Goal: Book appointment/travel/reservation

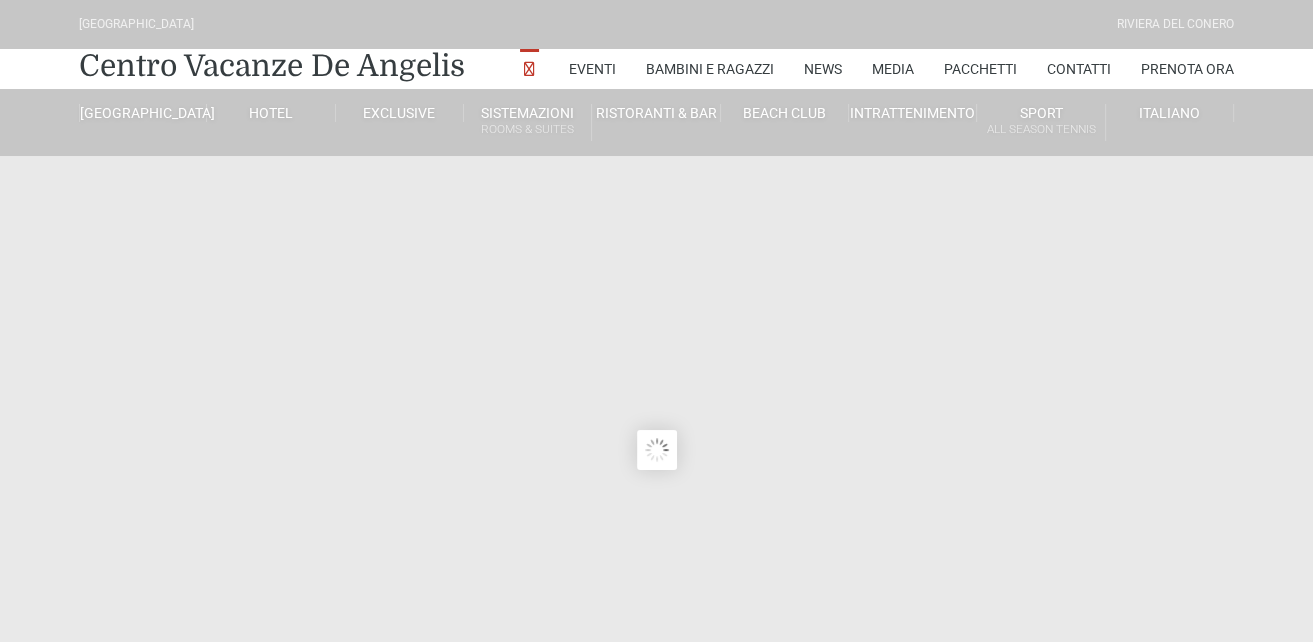
type input "[DATE]"
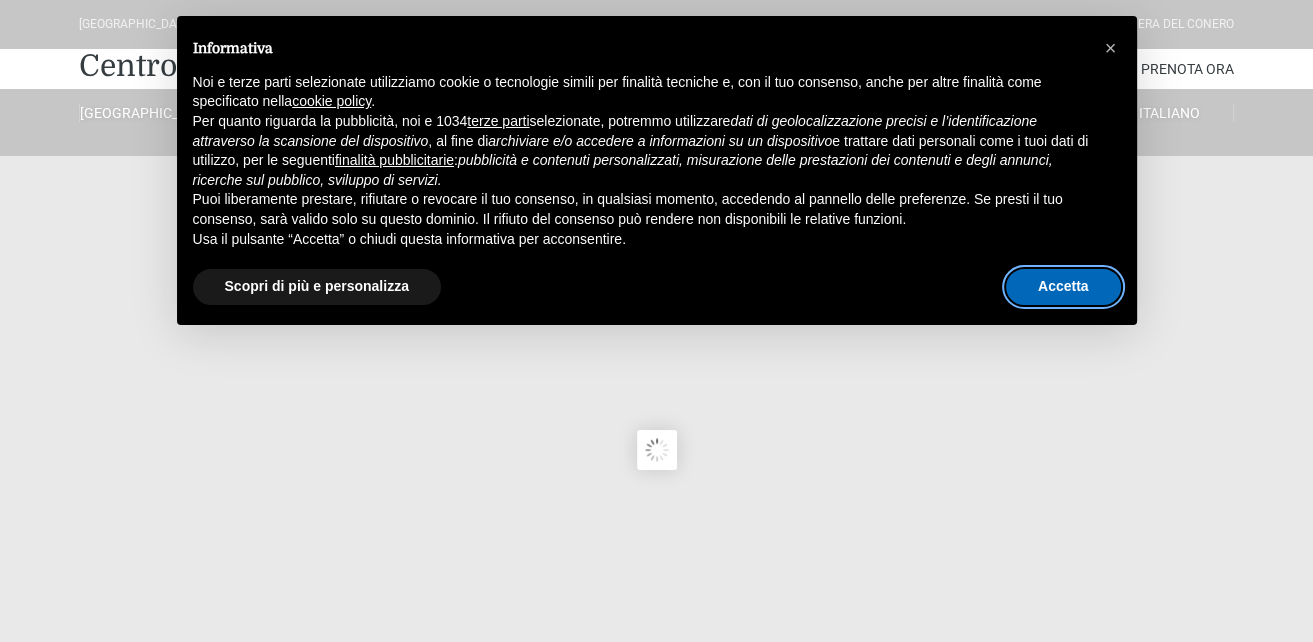
click at [1060, 286] on button "Accetta" at bounding box center [1063, 287] width 115 height 36
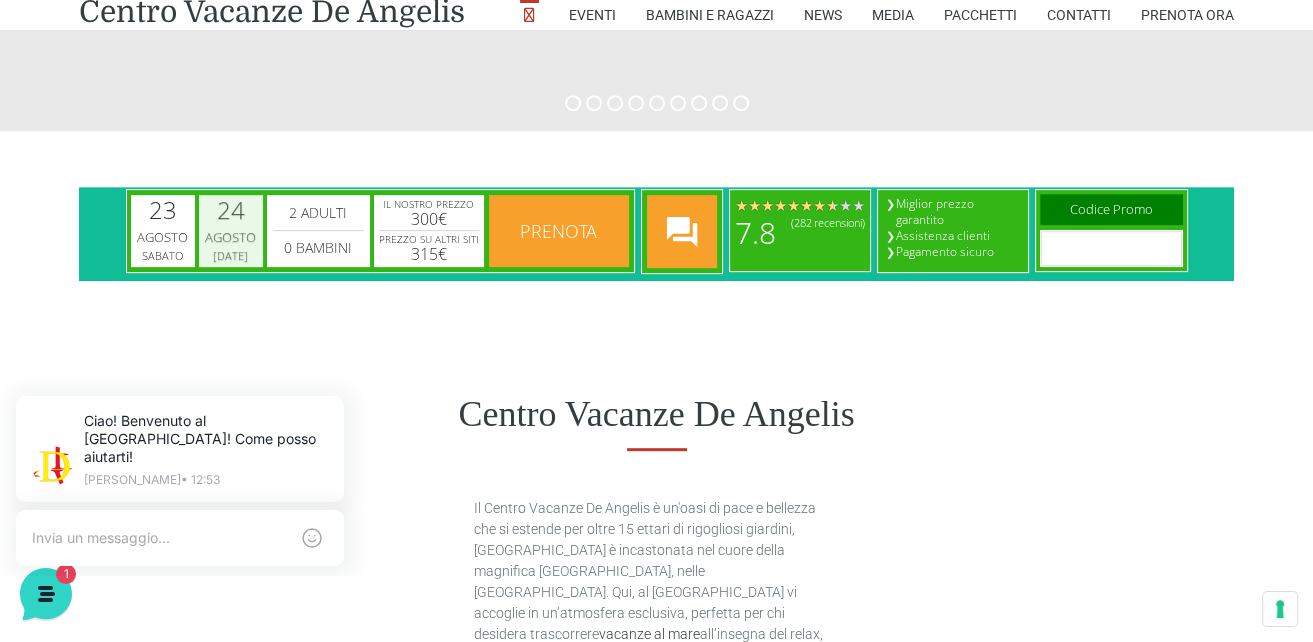
scroll to position [800, 0]
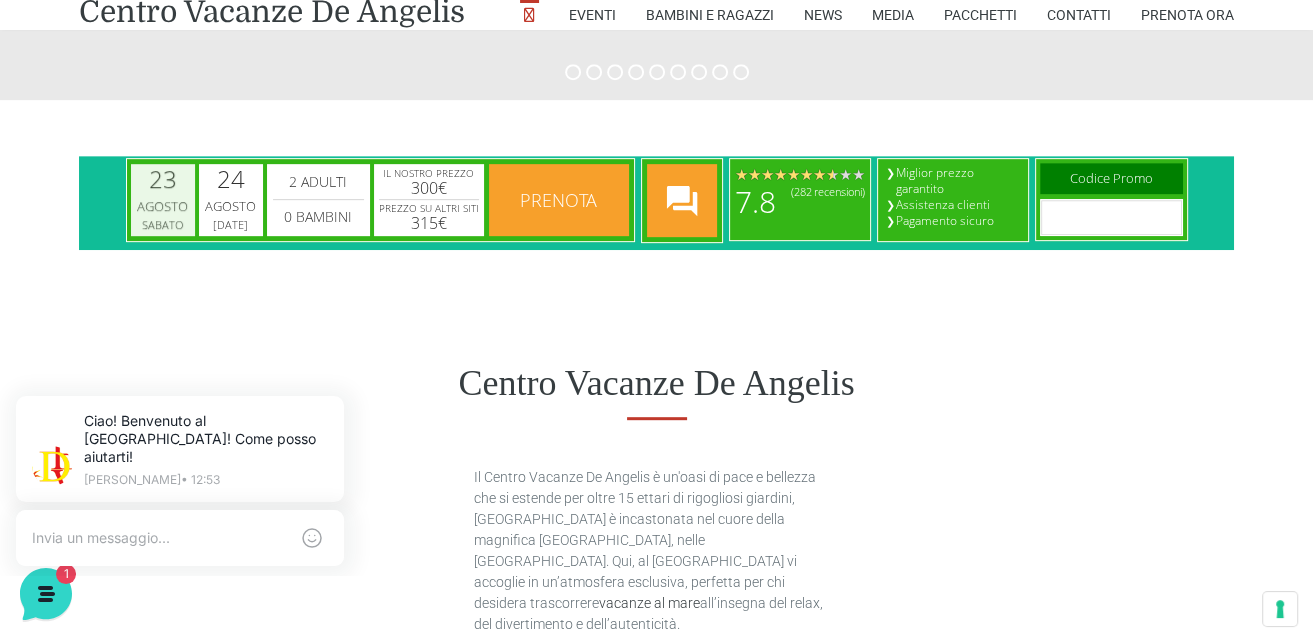
click at [173, 191] on div "23" at bounding box center [163, 179] width 28 height 24
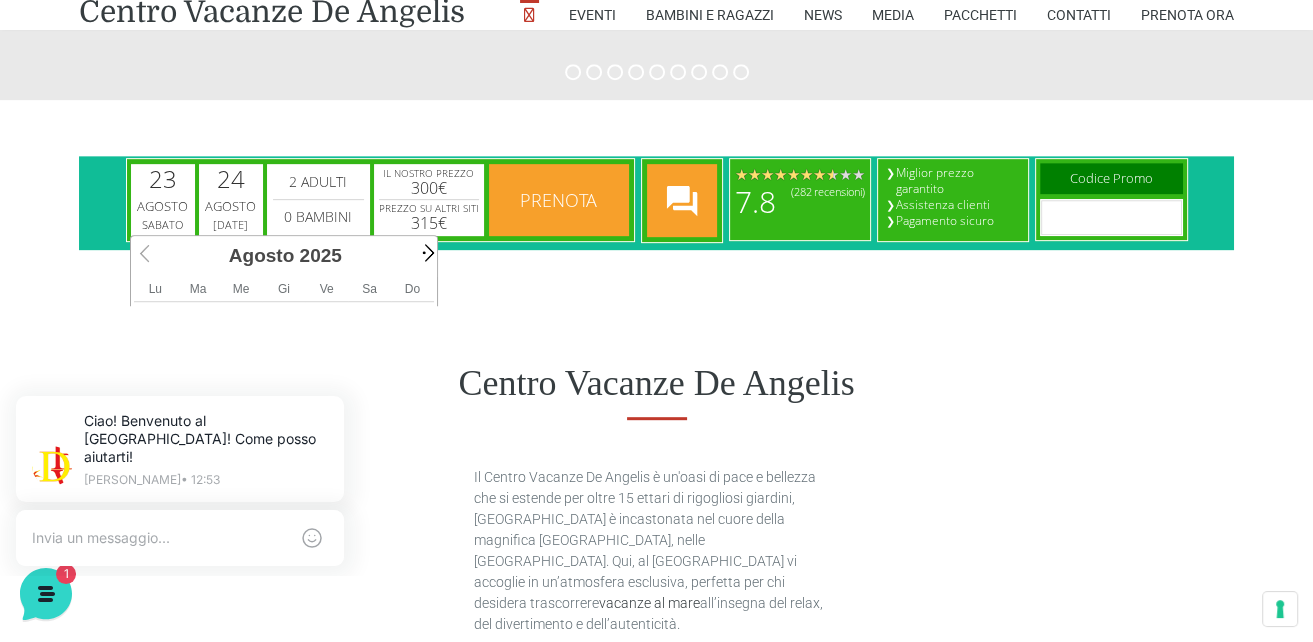
scroll to position [0, 8]
click at [424, 250] on span "Next" at bounding box center [426, 252] width 23 height 23
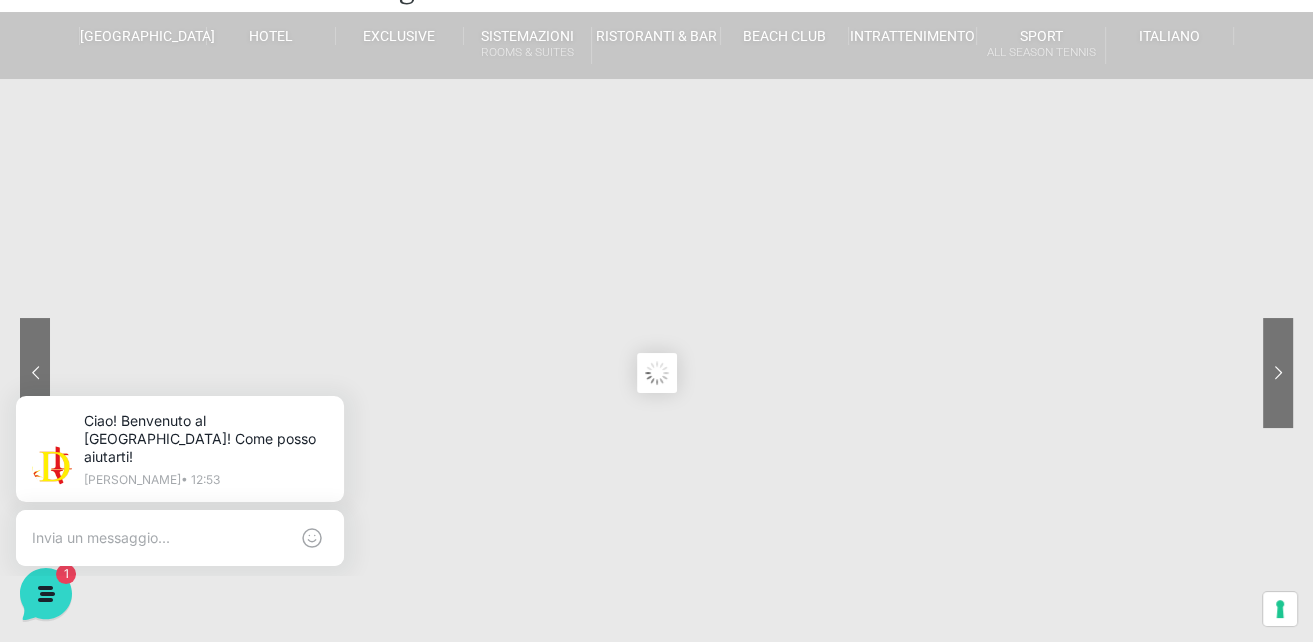
scroll to position [0, 0]
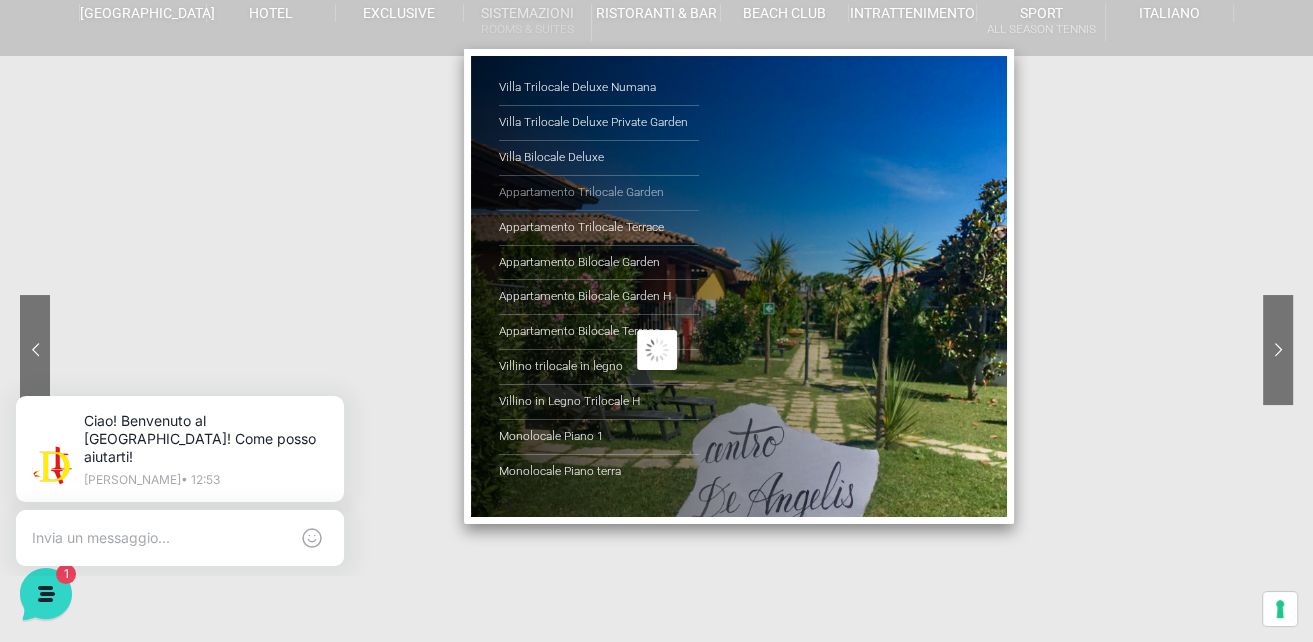
scroll to position [200, 0]
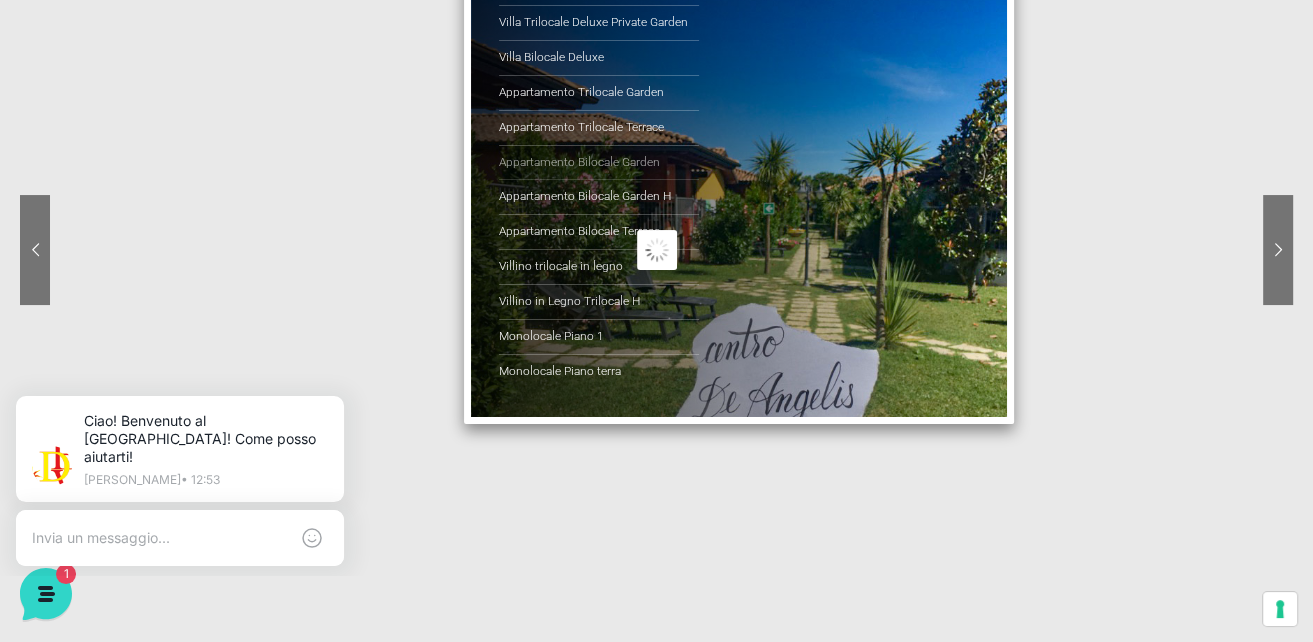
click at [611, 164] on link "Appartamento Bilocale Garden" at bounding box center [599, 163] width 200 height 35
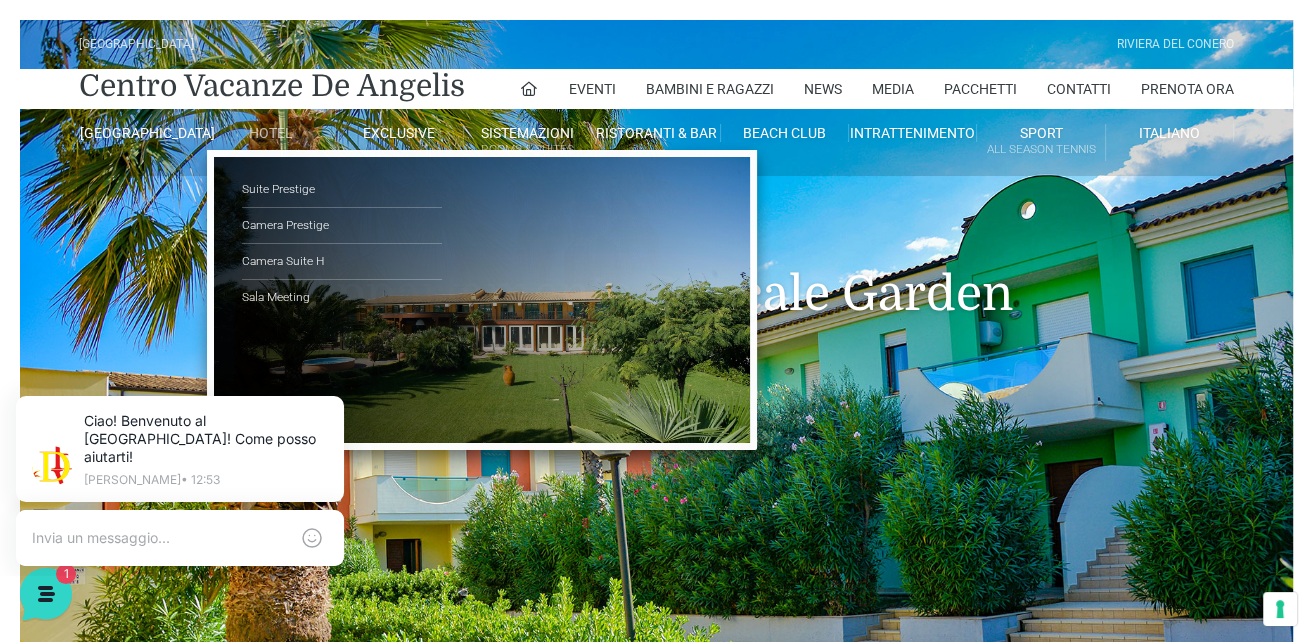
click at [274, 135] on link "Hotel" at bounding box center [271, 133] width 128 height 18
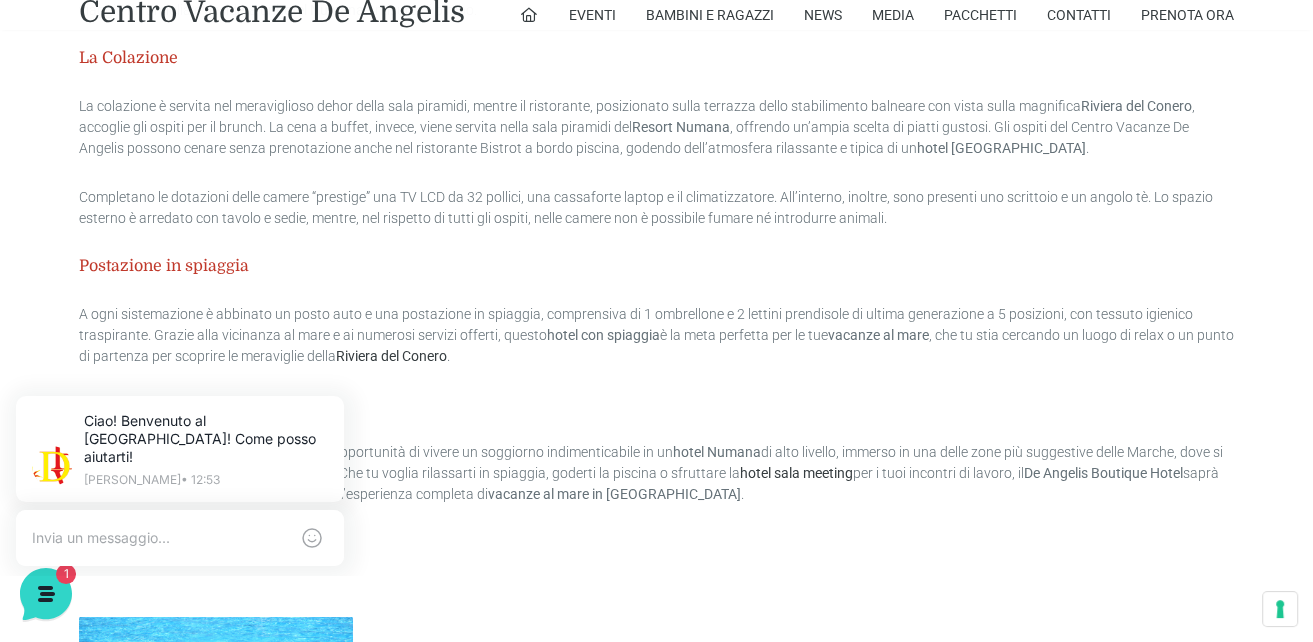
scroll to position [3999, 0]
click at [1163, 15] on link "Prenota Ora" at bounding box center [1187, 15] width 93 height 30
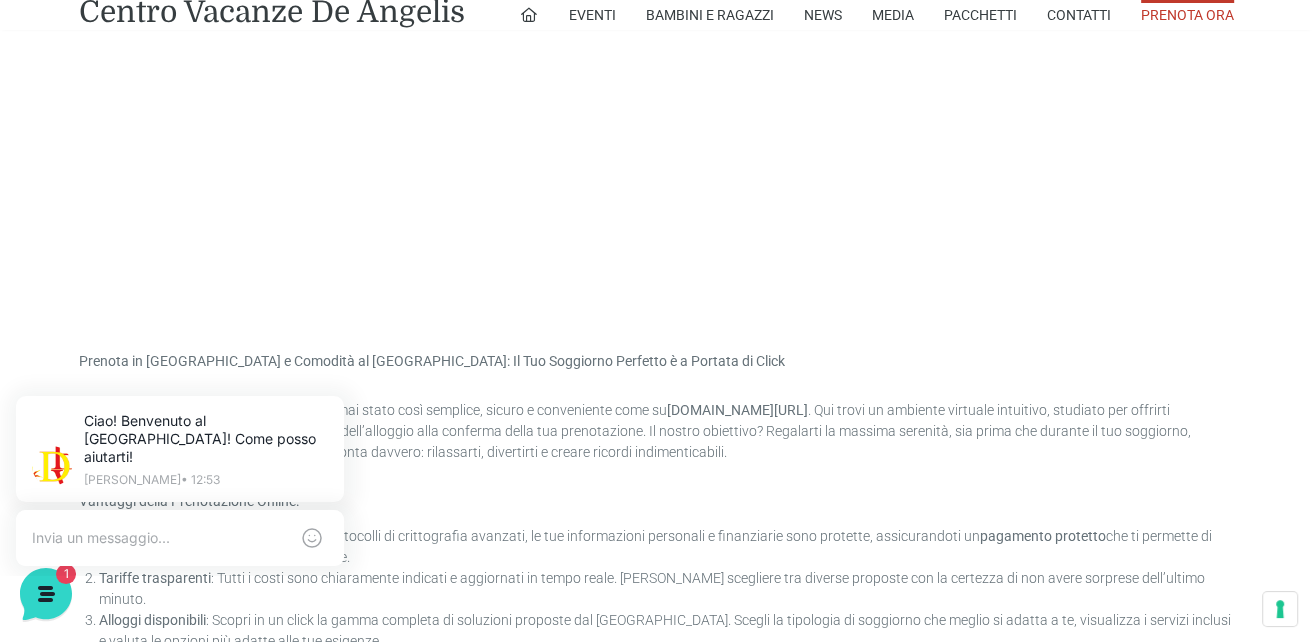
scroll to position [1000, 0]
